Goal: Transaction & Acquisition: Register for event/course

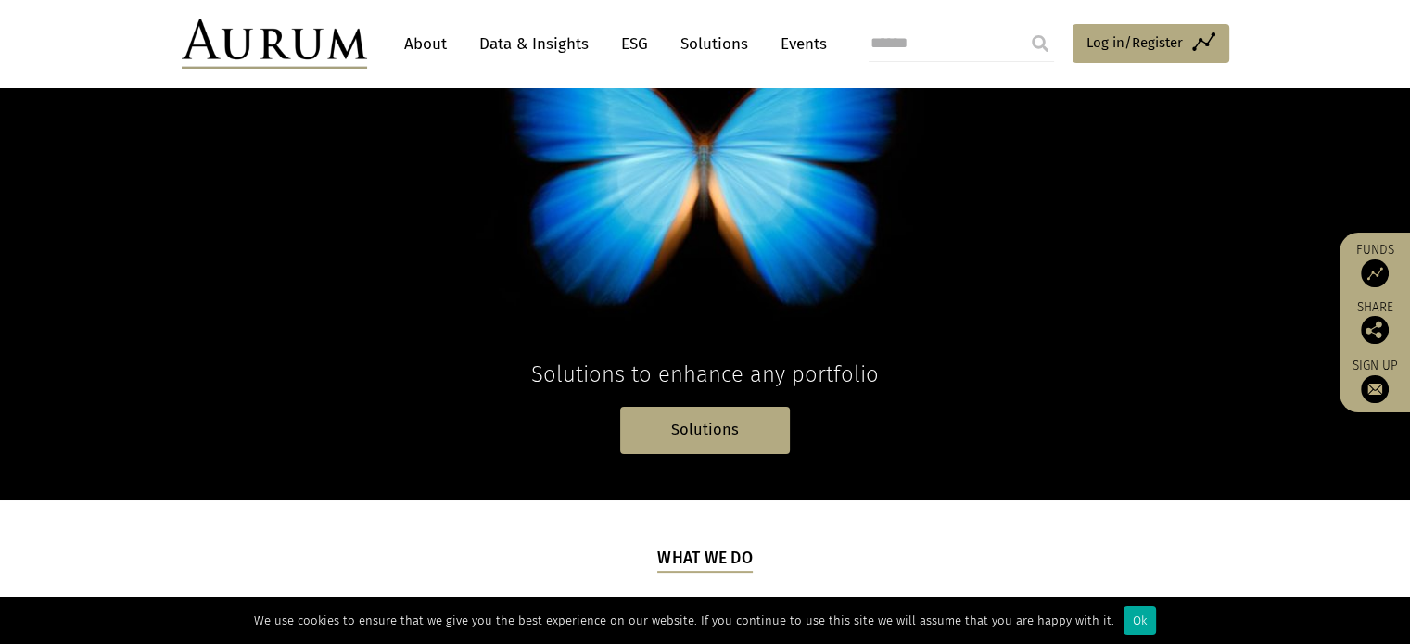
scroll to position [260, 0]
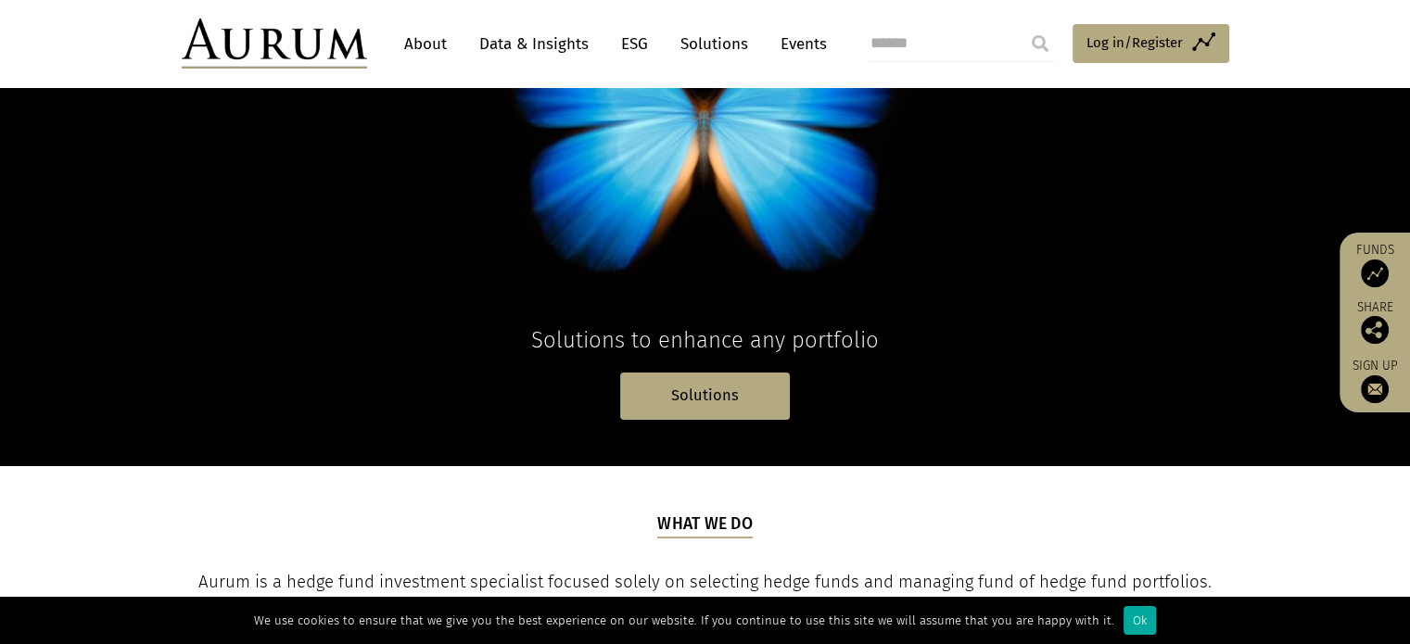
click at [1375, 269] on img at bounding box center [1375, 274] width 28 height 28
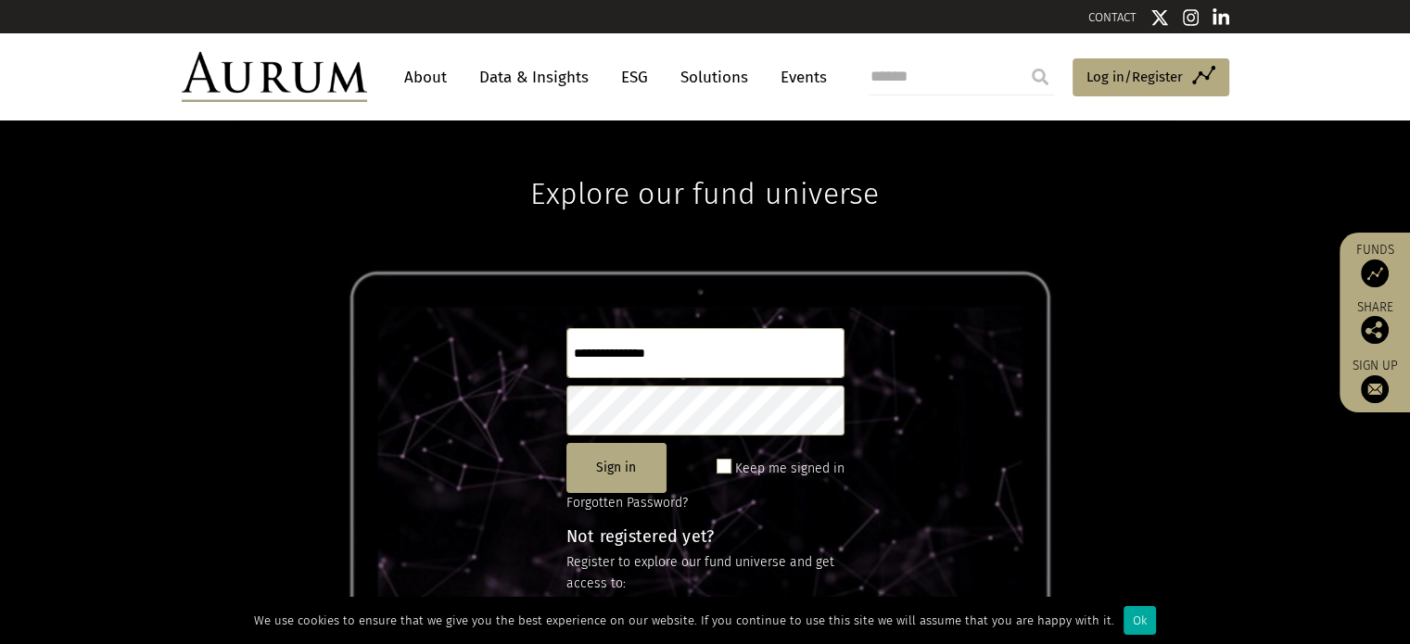
click at [270, 360] on div "Explore our fund universe Sign in Keep me signed in Forgotten Password? Not reg…" at bounding box center [705, 382] width 1410 height 524
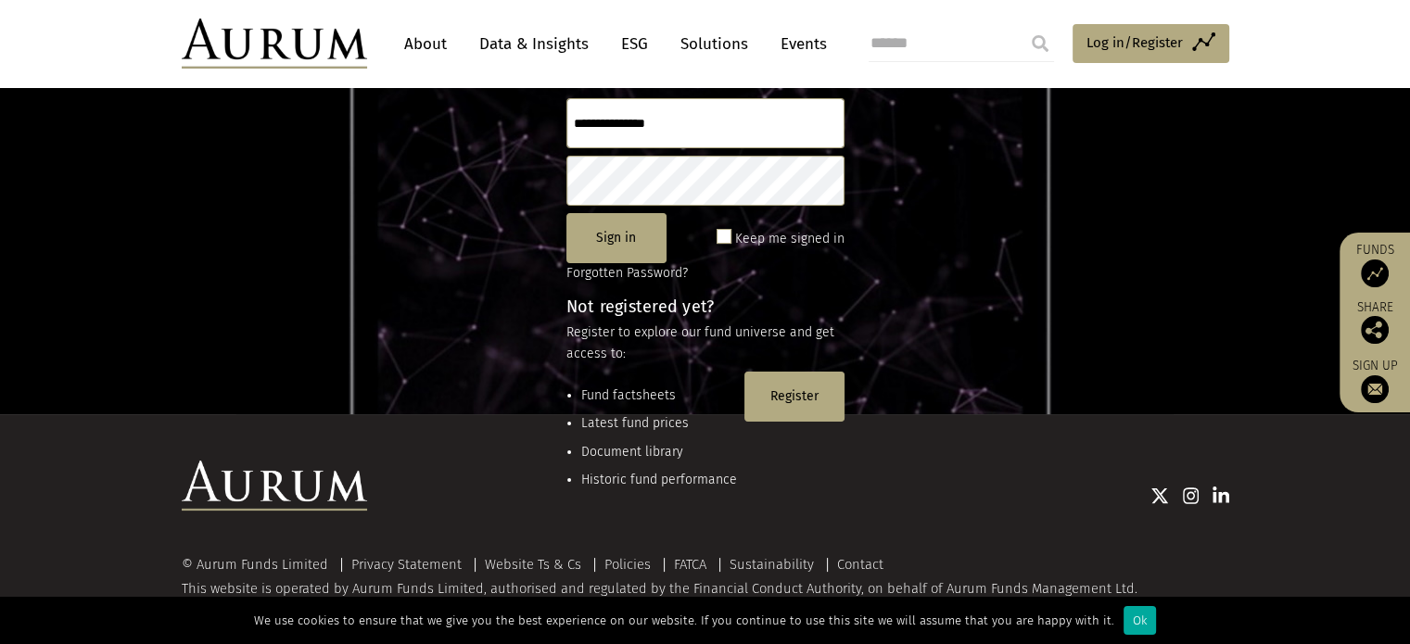
scroll to position [246, 0]
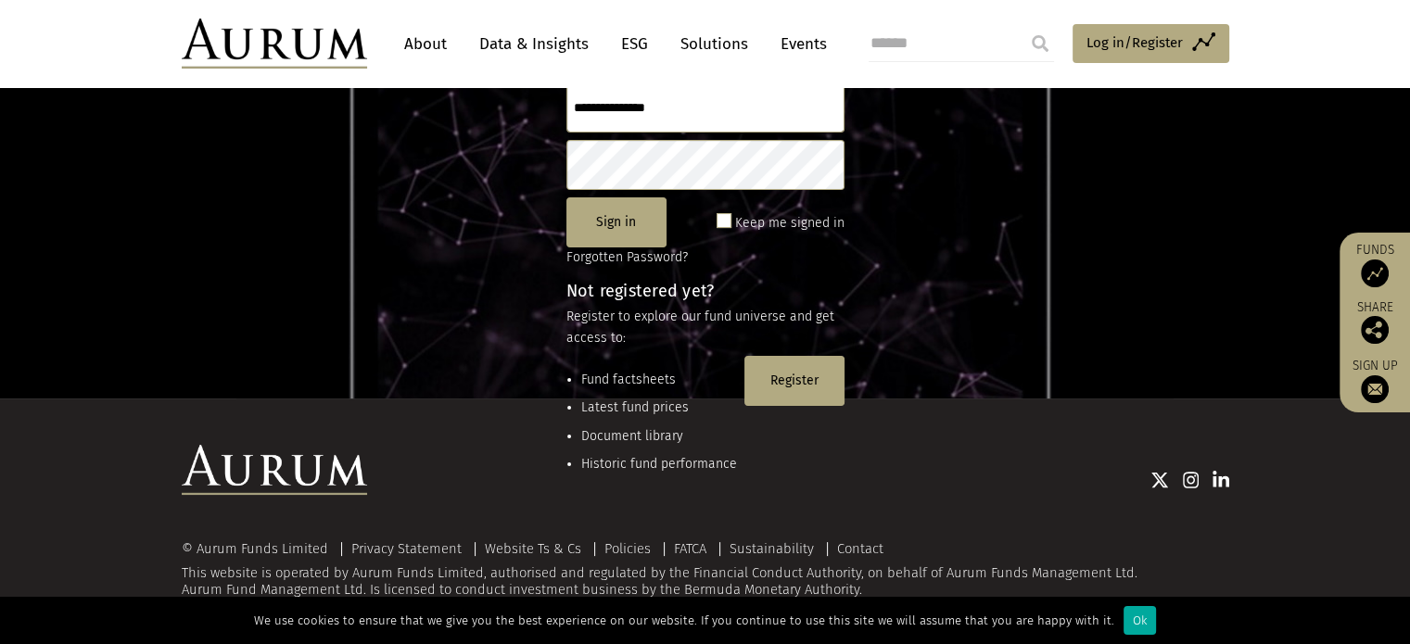
click at [403, 223] on div "Explore our fund universe Sign in Keep me signed in Forgotten Password? Not reg…" at bounding box center [705, 137] width 1410 height 524
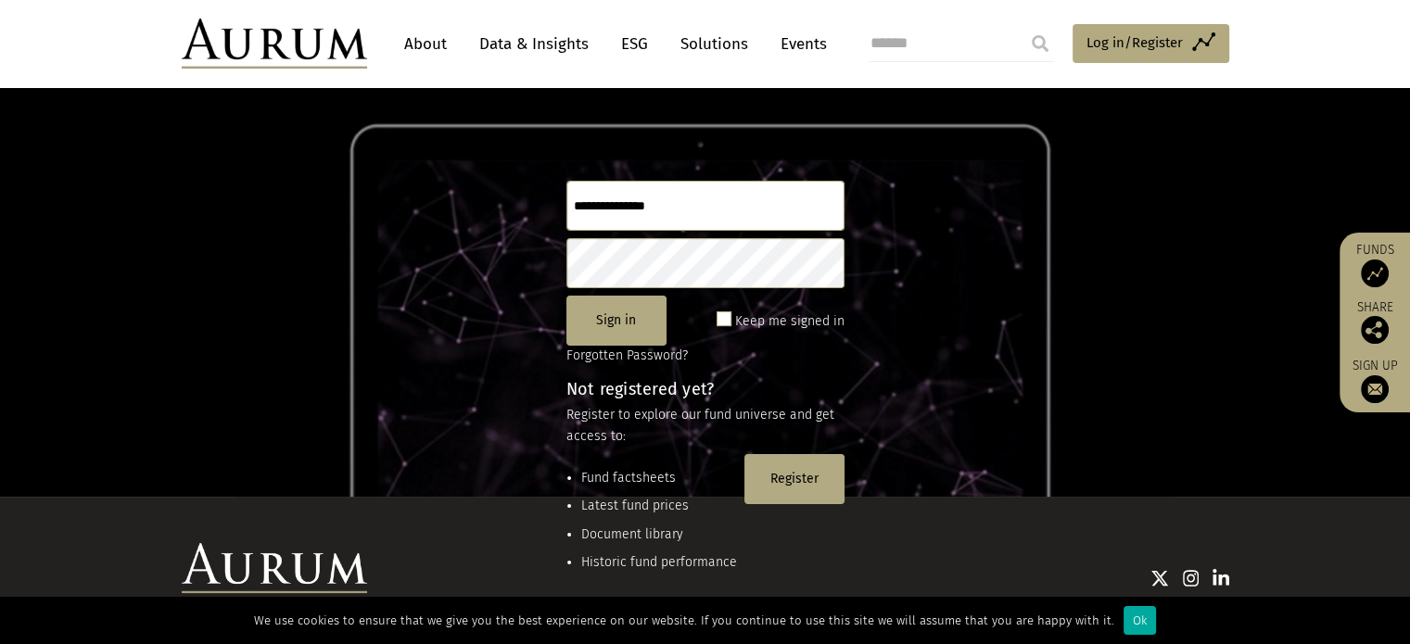
scroll to position [134, 0]
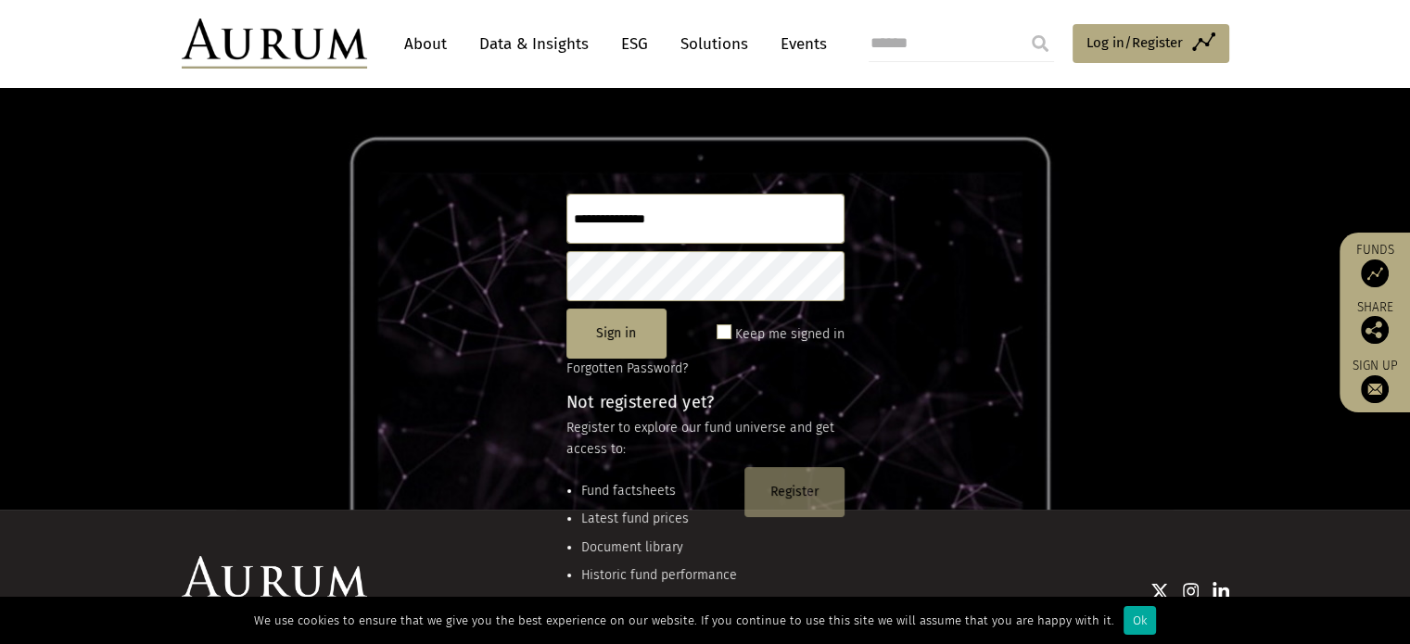
click at [797, 503] on button "Register" at bounding box center [794, 492] width 100 height 50
